Goal: Transaction & Acquisition: Purchase product/service

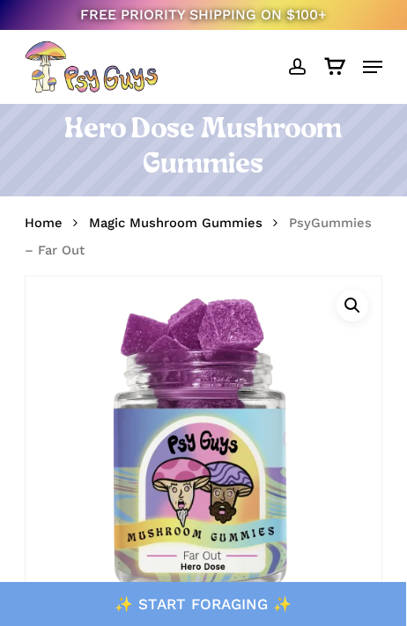
click at [343, 59] on div "0" at bounding box center [346, 62] width 14 height 14
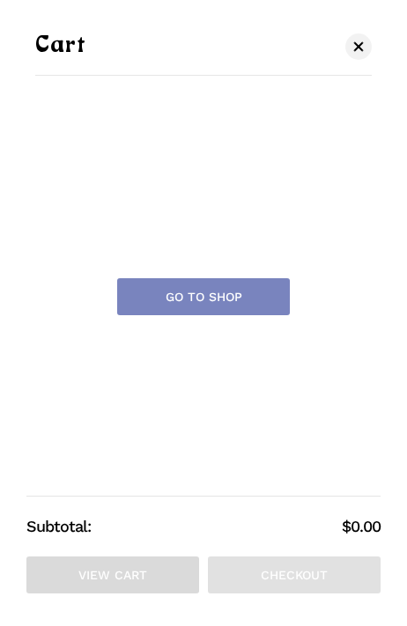
click at [41, 32] on div "Cart Close Cart No products in the cart. Go to shop Subtotal: $ 0.00 View cart …" at bounding box center [203, 313] width 407 height 626
click at [368, 27] on div "Cart Close Cart No products in the cart. Go to shop Subtotal: $ 0.00 View cart …" at bounding box center [203, 313] width 407 height 626
click at [367, 45] on link "Close Cart" at bounding box center [358, 46] width 26 height 22
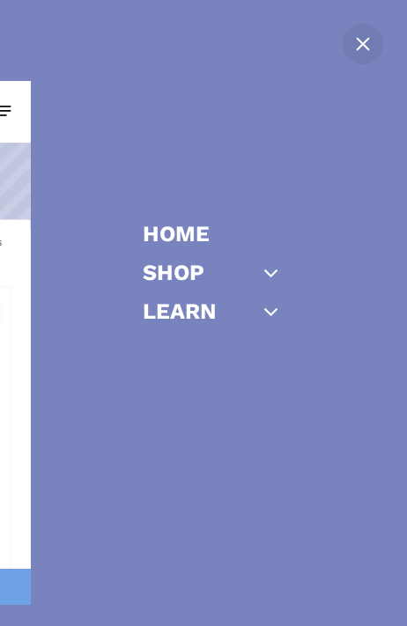
click at [218, 280] on li "Shop Gummies Capsules Chocolate Tinctures Vapes View All" at bounding box center [248, 276] width 211 height 28
click at [201, 265] on link "Shop" at bounding box center [174, 273] width 62 height 22
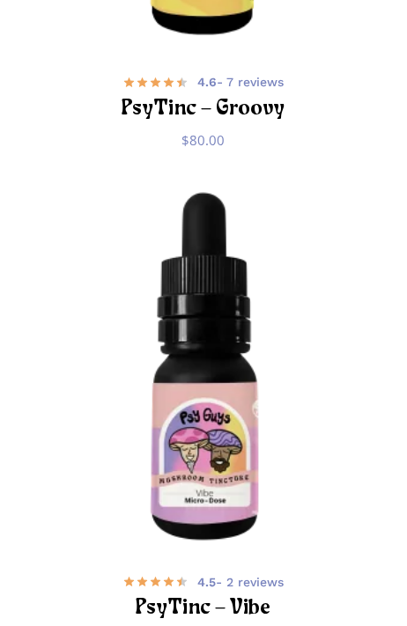
scroll to position [3791, 0]
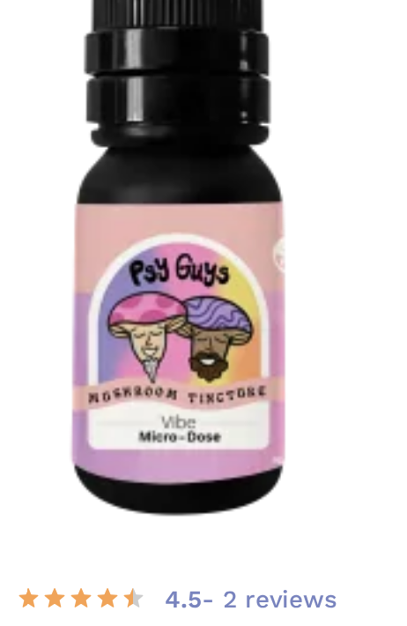
click at [197, 473] on span "4.5 - 2 reviews" at bounding box center [240, 482] width 86 height 18
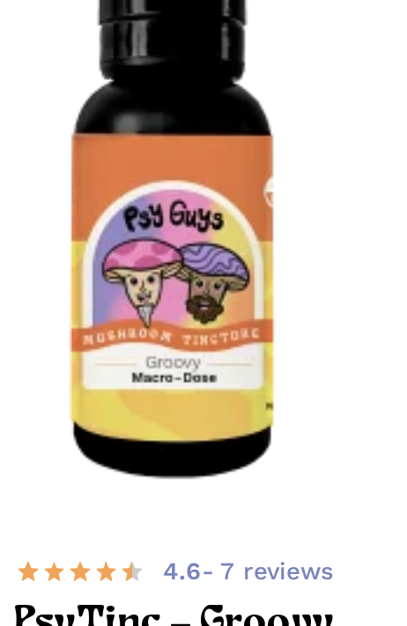
scroll to position [3479, 0]
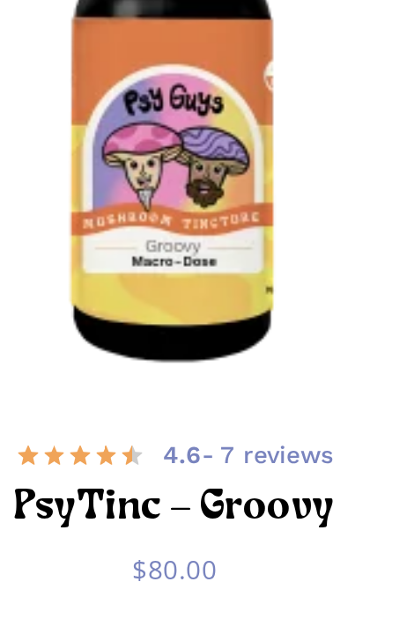
click at [197, 285] on span "4.6 - 7 reviews" at bounding box center [240, 294] width 86 height 18
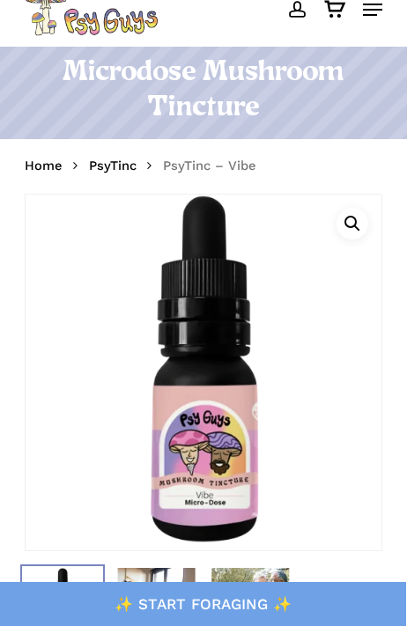
scroll to position [55, 0]
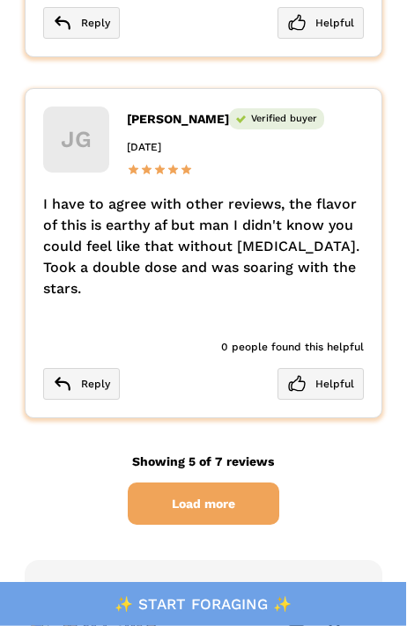
scroll to position [6284, 0]
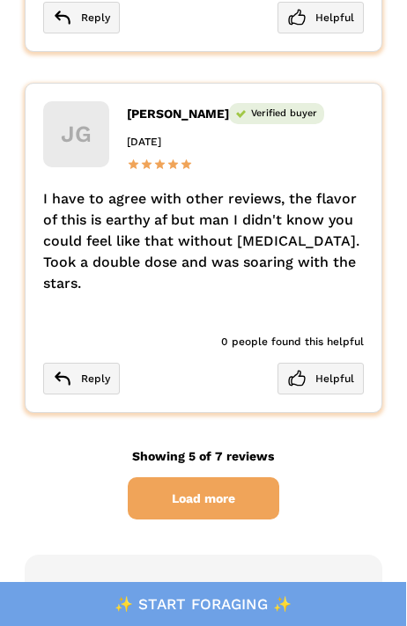
click at [233, 506] on span "Load more" at bounding box center [203, 498] width 151 height 42
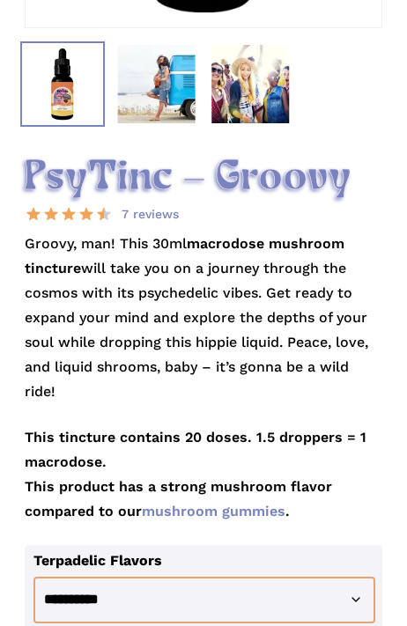
scroll to position [580, 0]
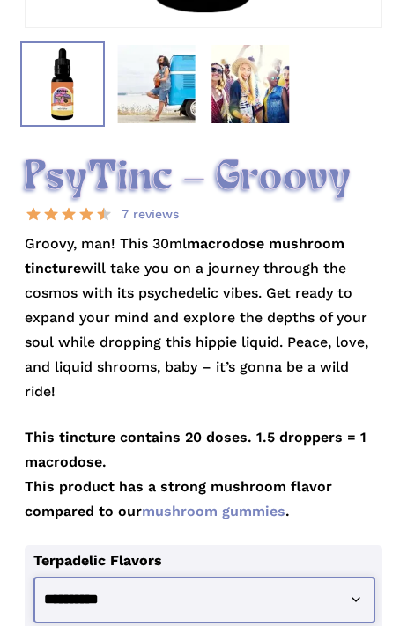
click at [321, 598] on select "**********" at bounding box center [204, 600] width 342 height 47
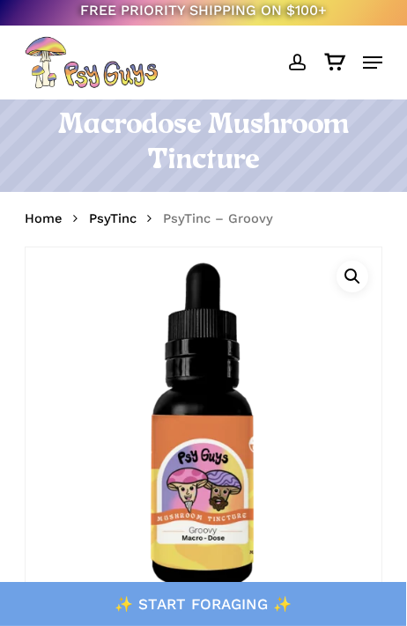
scroll to position [0, 0]
